Goal: Information Seeking & Learning: Learn about a topic

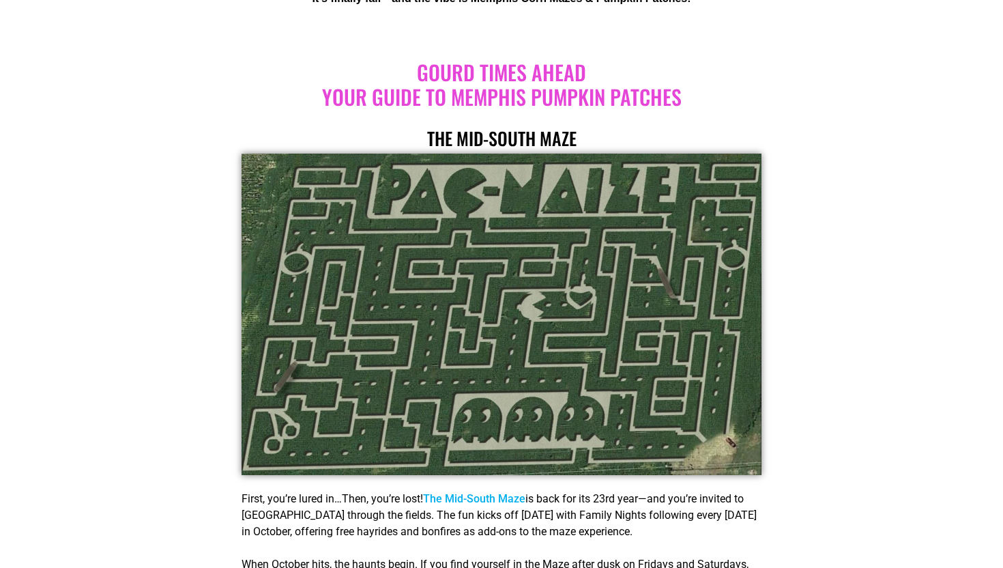
scroll to position [473, 0]
click at [611, 102] on h2 "Gourd Times Ahead Your Guide to Memphis Pumpkin Patches" at bounding box center [501, 83] width 547 height 49
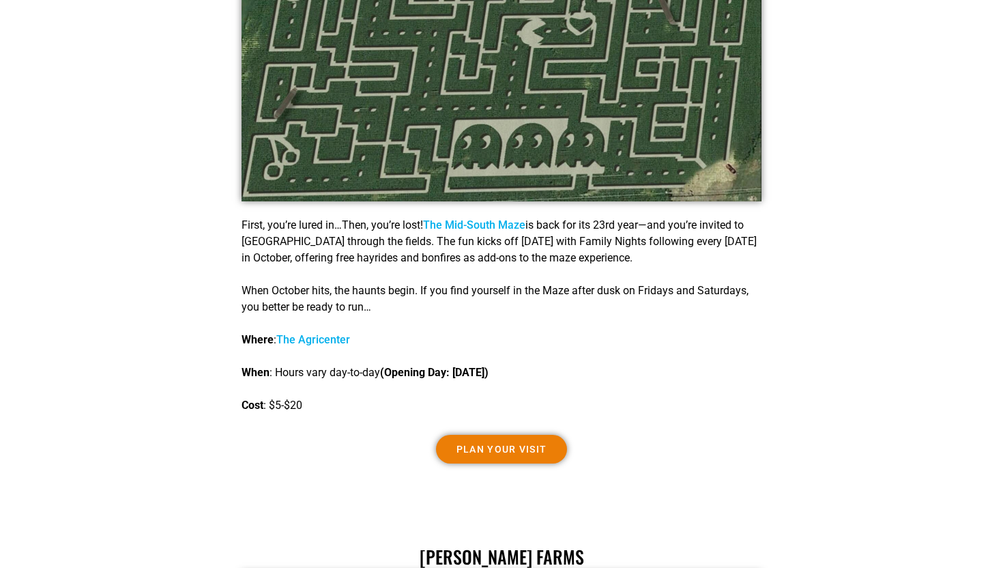
scroll to position [748, 0]
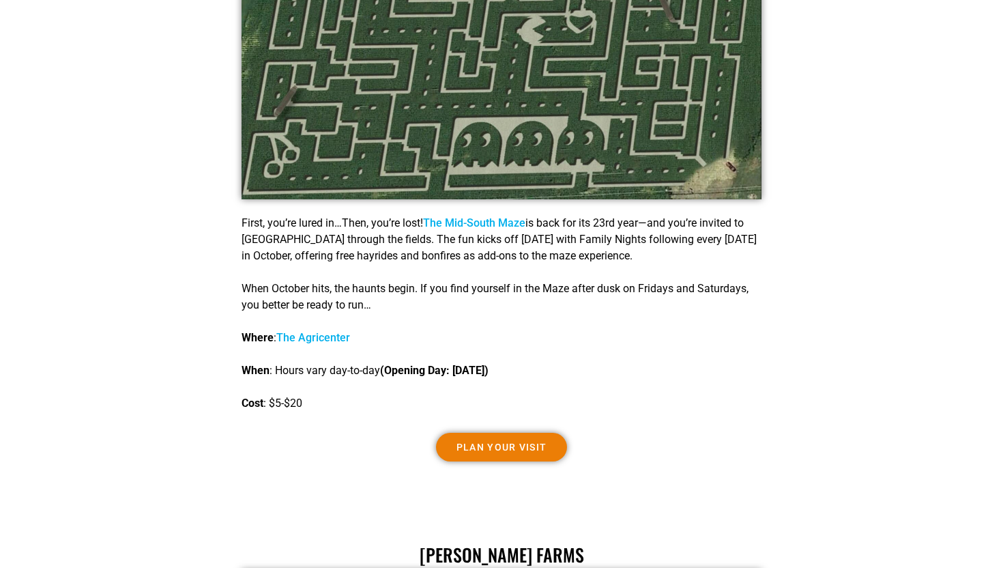
click at [521, 221] on link "The Mid-South Maze" at bounding box center [474, 222] width 102 height 13
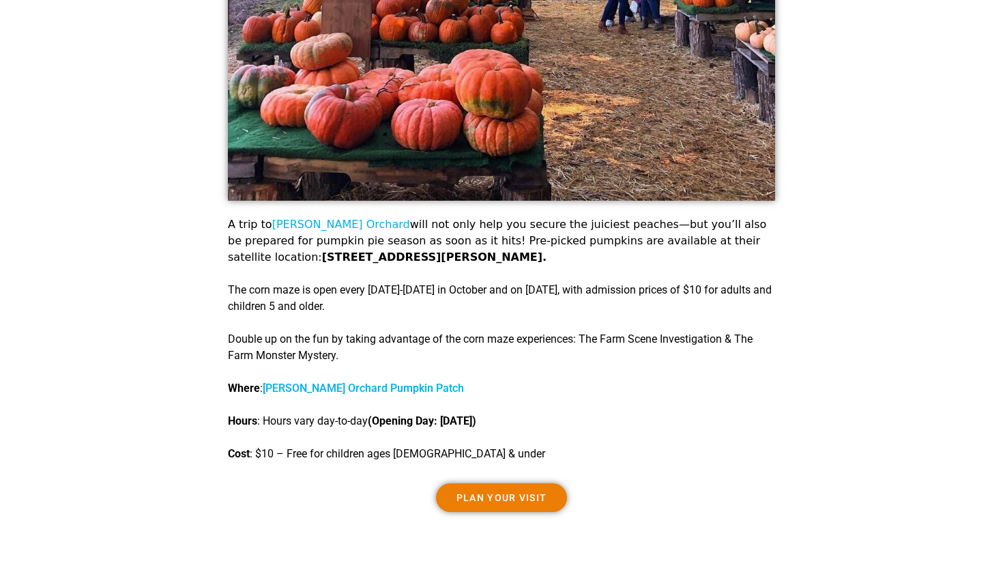
scroll to position [2589, 0]
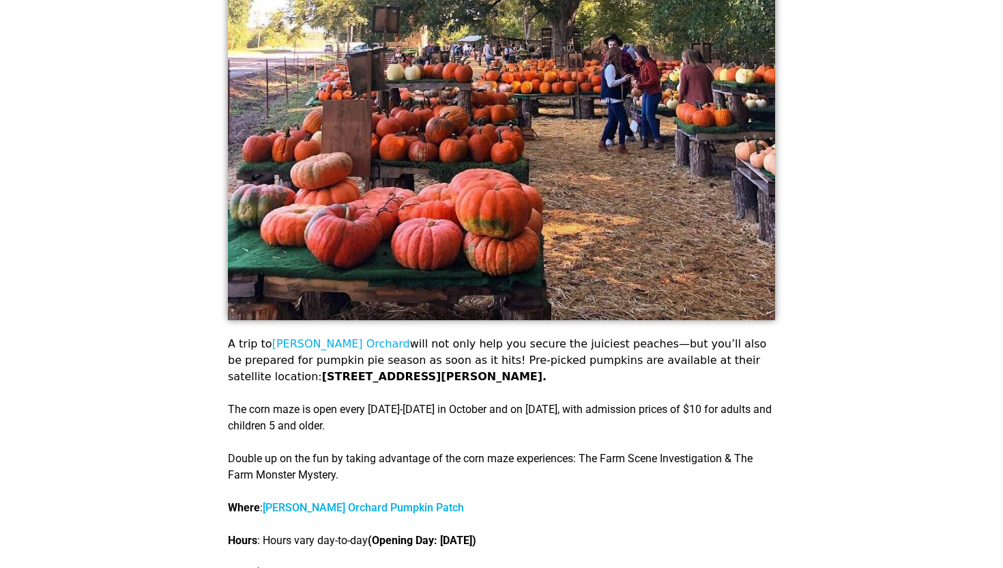
click at [312, 337] on link "[PERSON_NAME] Orchard" at bounding box center [341, 343] width 138 height 13
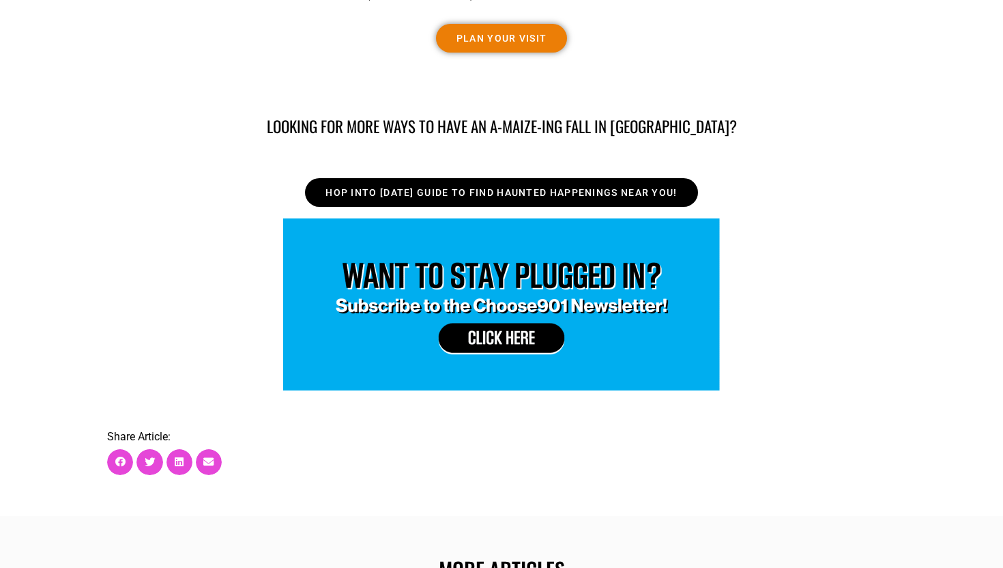
scroll to position [4229, 0]
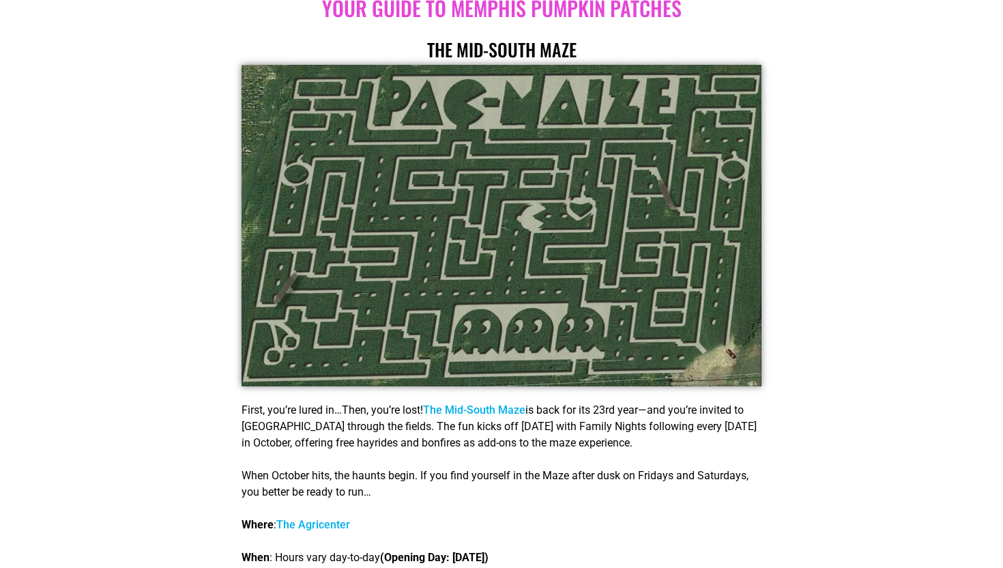
scroll to position [705, 0]
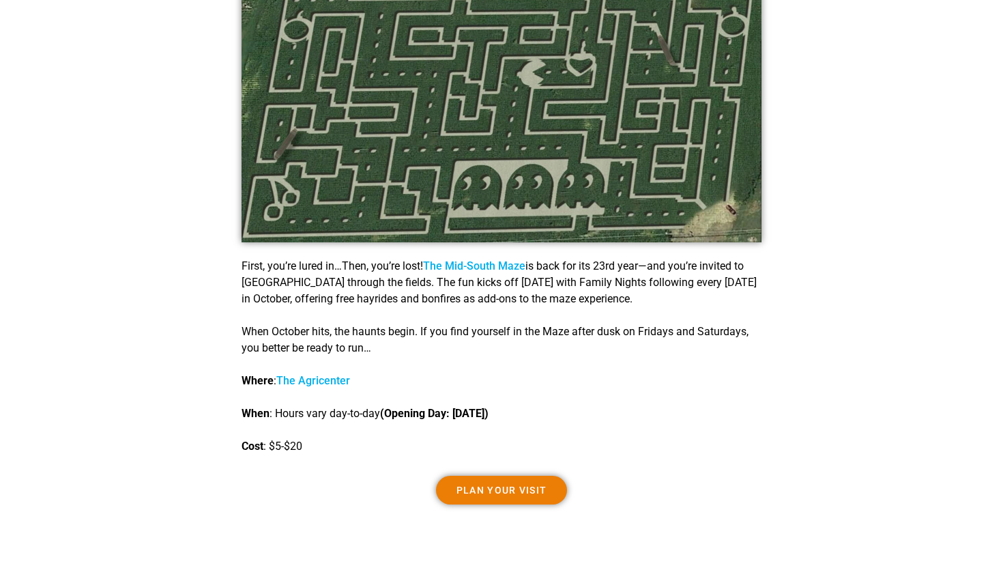
click at [497, 493] on span "Plan Your Visit" at bounding box center [501, 490] width 91 height 10
